Goal: Task Accomplishment & Management: Complete application form

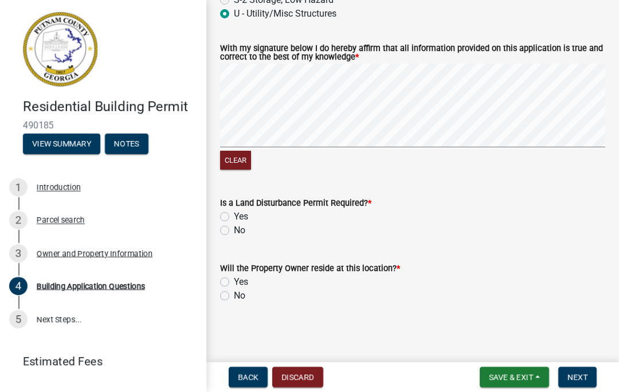
scroll to position [5002, 0]
click at [234, 232] on label "No" at bounding box center [239, 231] width 11 height 14
click at [234, 231] on input "No" at bounding box center [237, 227] width 7 height 7
radio input "true"
click at [234, 295] on label "No" at bounding box center [239, 296] width 11 height 14
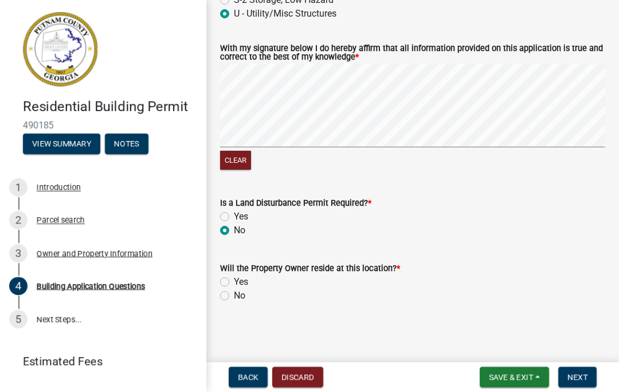
click at [234, 295] on input "No" at bounding box center [237, 292] width 7 height 7
radio input "true"
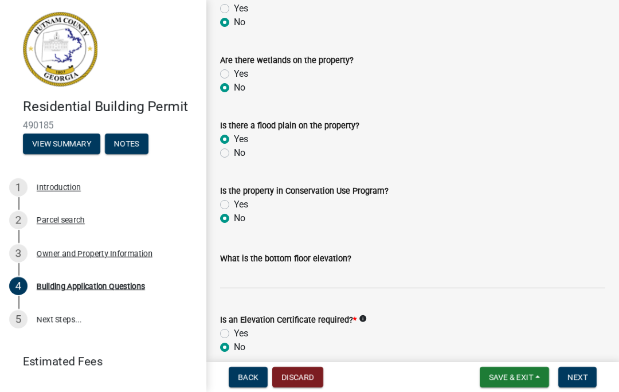
scroll to position [4223, 0]
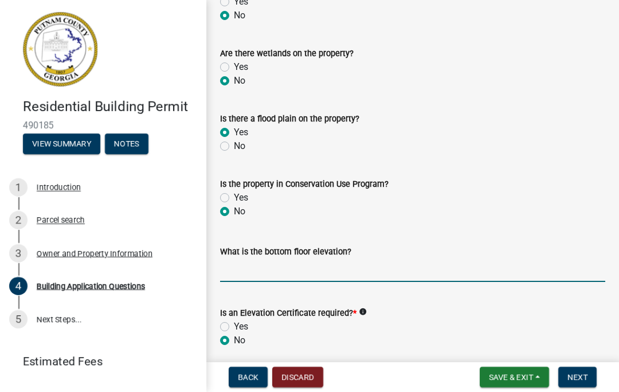
click at [271, 276] on input "text" at bounding box center [412, 271] width 385 height 24
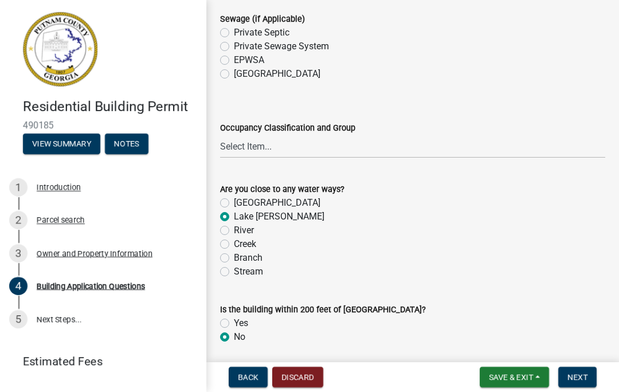
scroll to position [3885, 0]
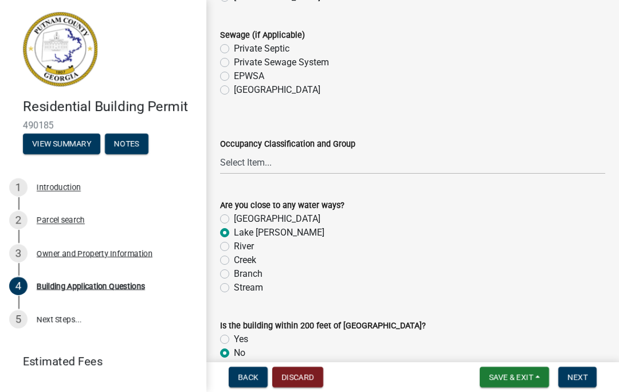
type input "370"
click at [258, 61] on label "Private Sewage System" at bounding box center [281, 63] width 95 height 14
click at [241, 61] on input "Private Sewage System" at bounding box center [237, 59] width 7 height 7
radio input "true"
click at [266, 169] on select "Select Item... A-1 A-2 A-3 A-4 A-5 B M E F-1 F-2 R-1 R-2 R-3 R-4 H-1 H-2 H-4 H-…" at bounding box center [412, 163] width 385 height 24
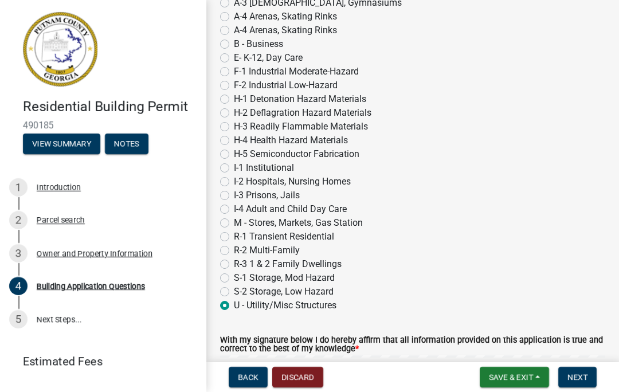
scroll to position [4748, 0]
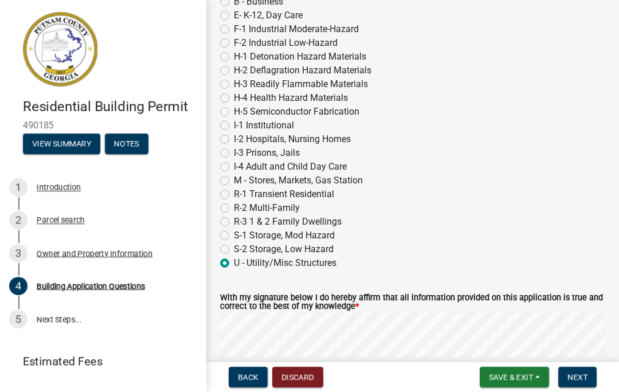
click at [234, 223] on label "R-3 1 & 2 Family Dwellings" at bounding box center [288, 222] width 108 height 14
click at [234, 223] on input "R-3 1 & 2 Family Dwellings" at bounding box center [237, 218] width 7 height 7
radio input "true"
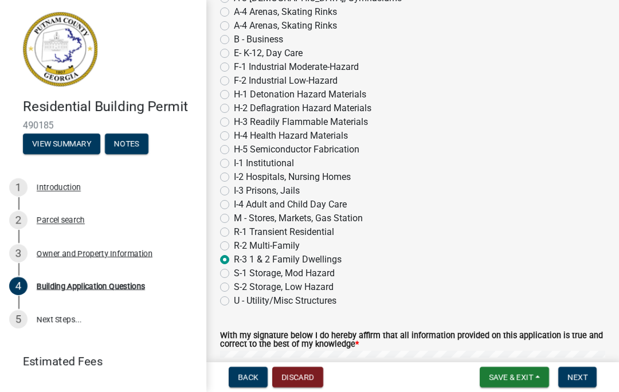
scroll to position [4710, 0]
click at [234, 308] on label "U - Utility/Misc Structures" at bounding box center [285, 302] width 103 height 14
click at [234, 302] on input "U - Utility/Misc Structures" at bounding box center [237, 298] width 7 height 7
radio input "true"
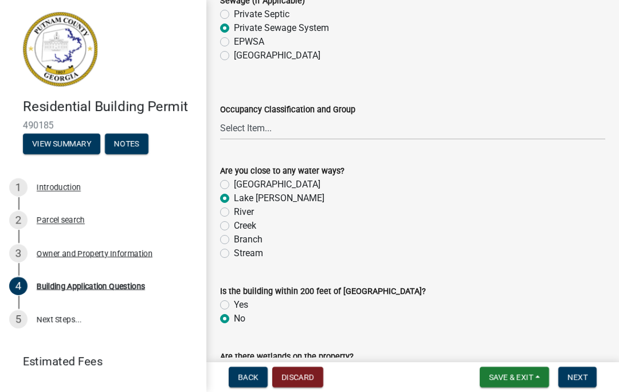
scroll to position [3917, 0]
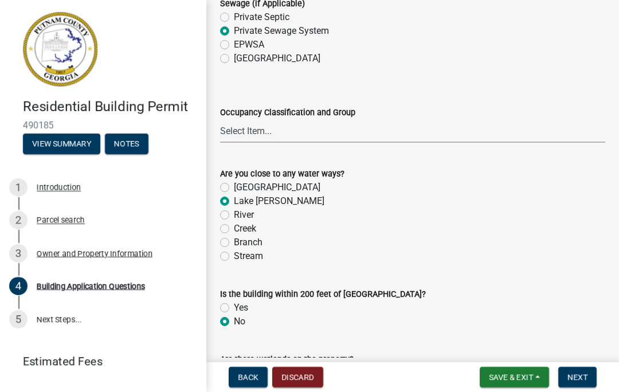
click at [262, 137] on select "Select Item... A-1 A-2 A-3 A-4 A-5 B M E F-1 F-2 R-1 R-2 R-3 R-4 H-1 H-2 H-4 H-…" at bounding box center [412, 131] width 385 height 24
select select "ebf62bd9-0e77-42f1-a2f1-6aca02a789de"
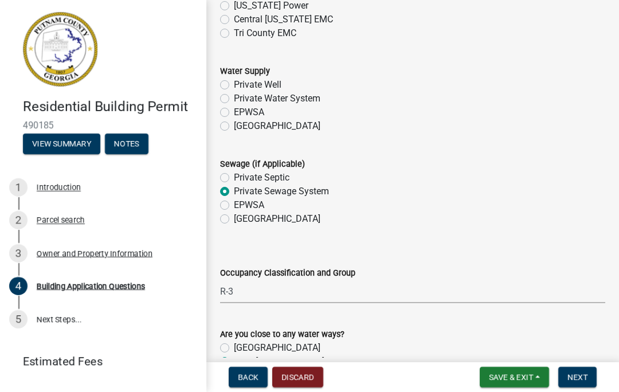
scroll to position [3756, 0]
click at [234, 85] on label "Private Well" at bounding box center [258, 86] width 48 height 14
click at [234, 85] on input "Private Well" at bounding box center [237, 82] width 7 height 7
radio input "true"
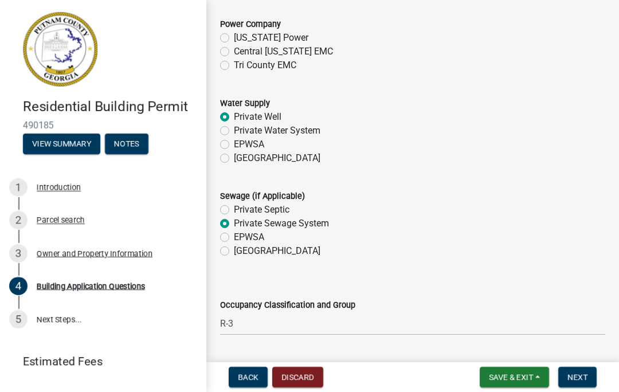
scroll to position [3694, 0]
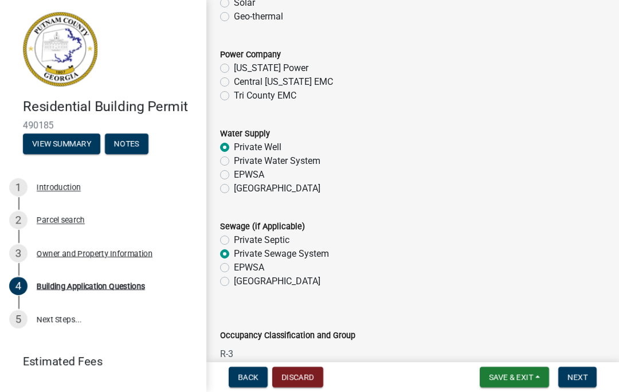
click at [234, 96] on label "Tri County EMC" at bounding box center [265, 96] width 63 height 14
click at [234, 96] on input "Tri County EMC" at bounding box center [237, 92] width 7 height 7
radio input "true"
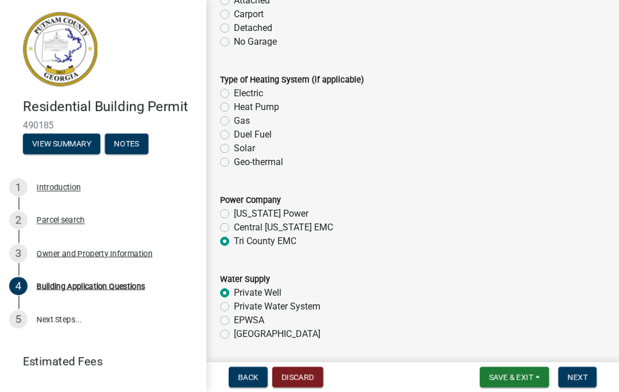
scroll to position [3546, 0]
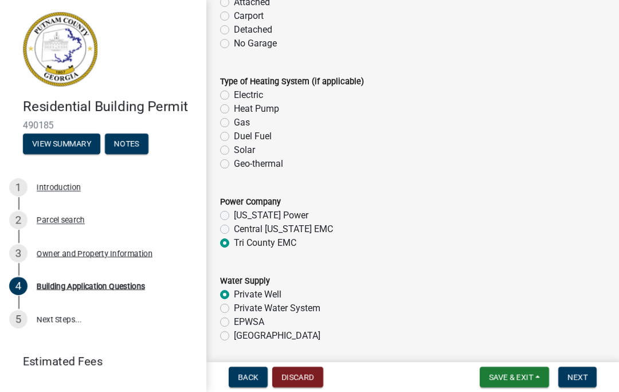
click at [234, 115] on label "Heat Pump" at bounding box center [256, 109] width 45 height 14
click at [234, 110] on input "Heat Pump" at bounding box center [237, 105] width 7 height 7
radio input "true"
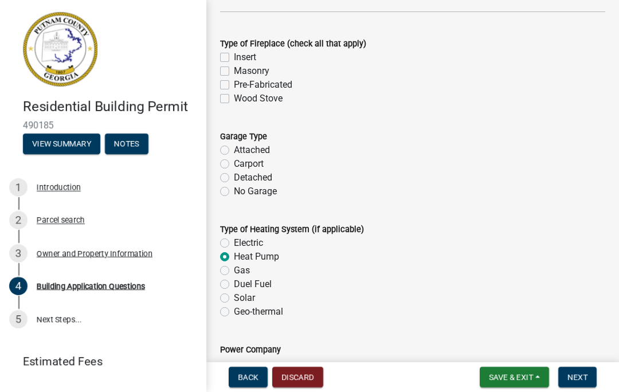
scroll to position [3399, 0]
click at [234, 197] on label "No Garage" at bounding box center [255, 191] width 43 height 14
click at [234, 192] on input "No Garage" at bounding box center [237, 187] width 7 height 7
radio input "true"
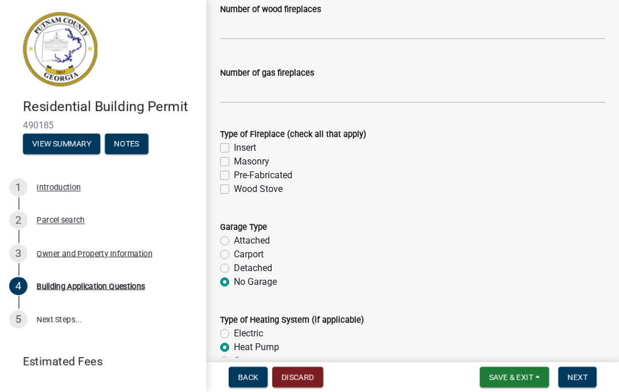
scroll to position [3305, 0]
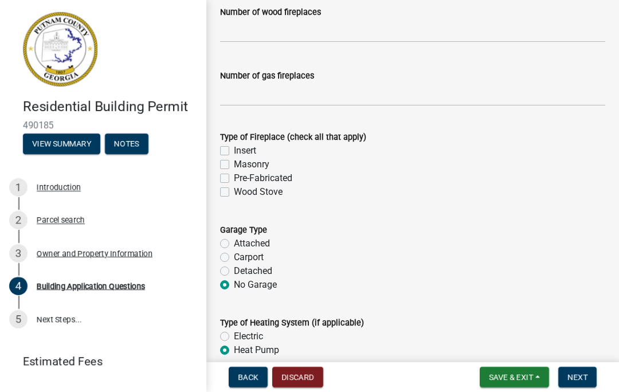
click at [234, 262] on label "Carport" at bounding box center [249, 258] width 30 height 14
click at [234, 258] on input "Carport" at bounding box center [237, 254] width 7 height 7
radio input "true"
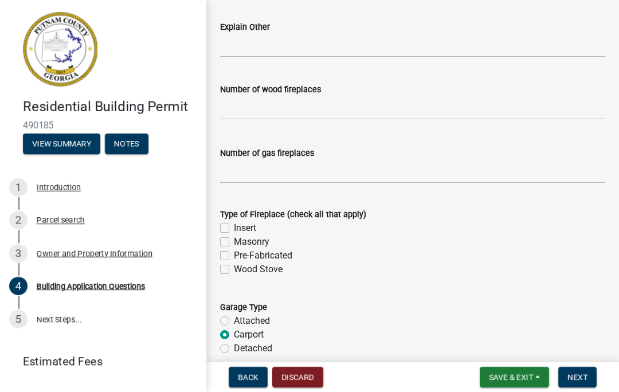
scroll to position [3210, 0]
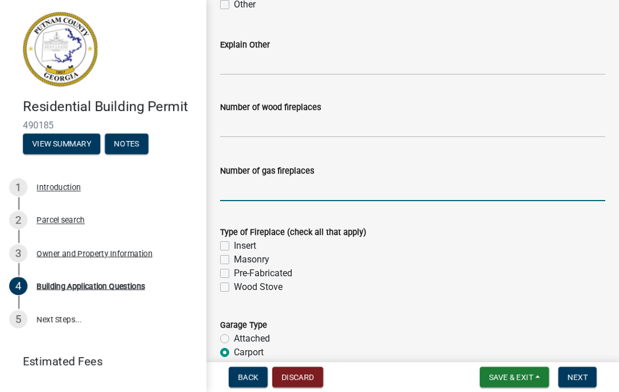
click at [318, 189] on input "text" at bounding box center [412, 190] width 385 height 24
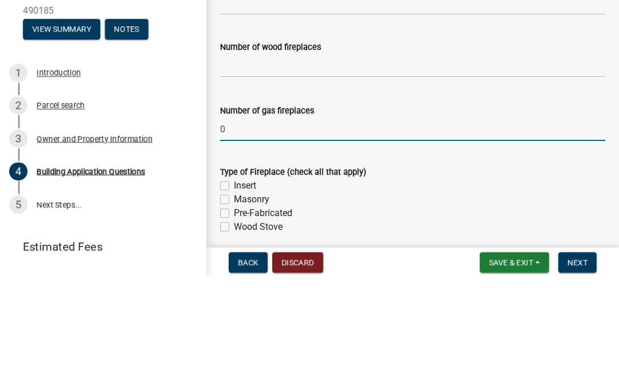
scroll to position [3154, 0]
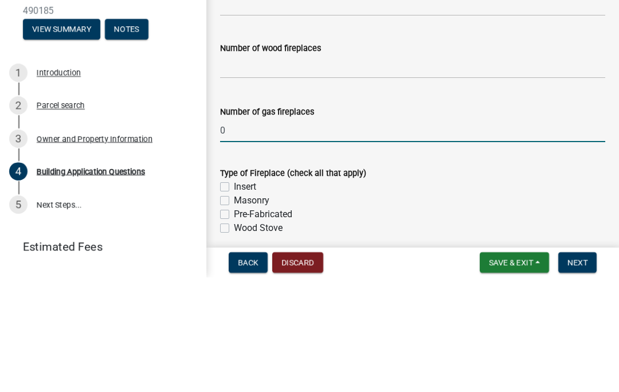
type input "0"
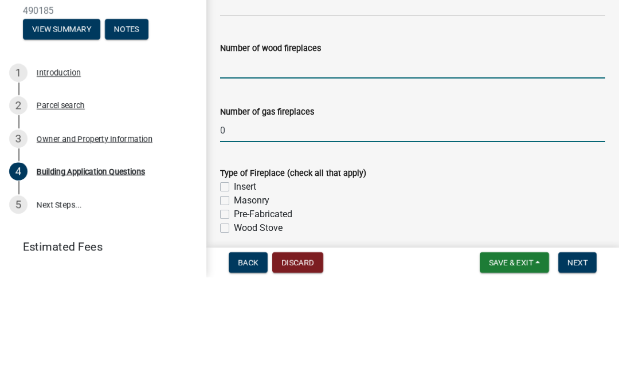
click at [294, 170] on input "text" at bounding box center [412, 182] width 385 height 24
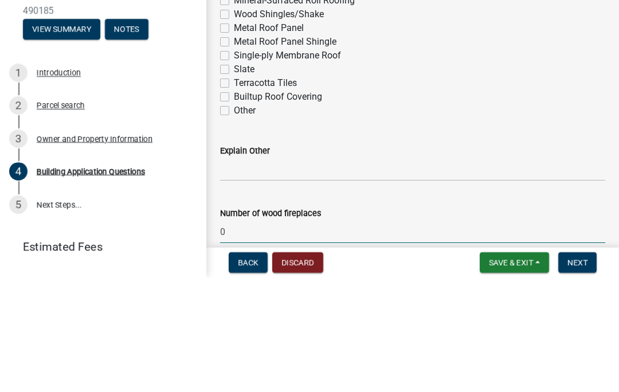
scroll to position [2983, 0]
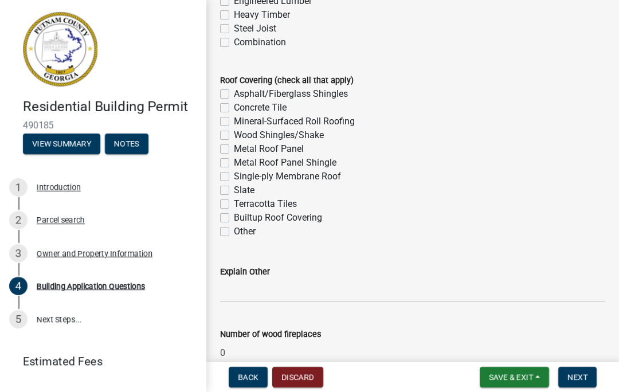
type input "0"
click at [234, 149] on label "Metal Roof Panel" at bounding box center [269, 149] width 70 height 14
click at [234, 149] on input "Metal Roof Panel" at bounding box center [237, 145] width 7 height 7
checkbox input "true"
checkbox input "false"
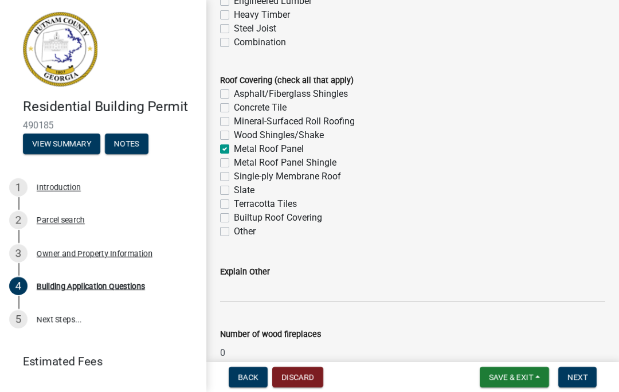
checkbox input "false"
checkbox input "true"
checkbox input "false"
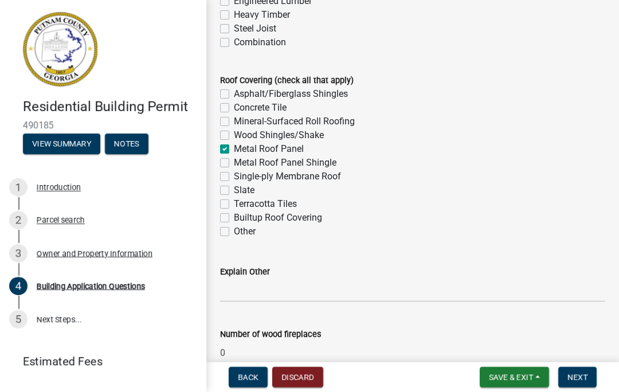
checkbox input "false"
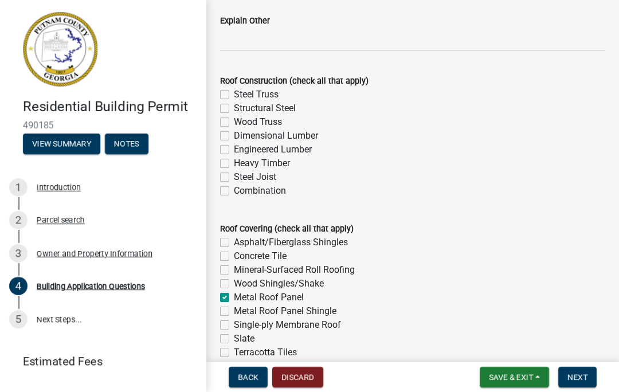
scroll to position [2830, 0]
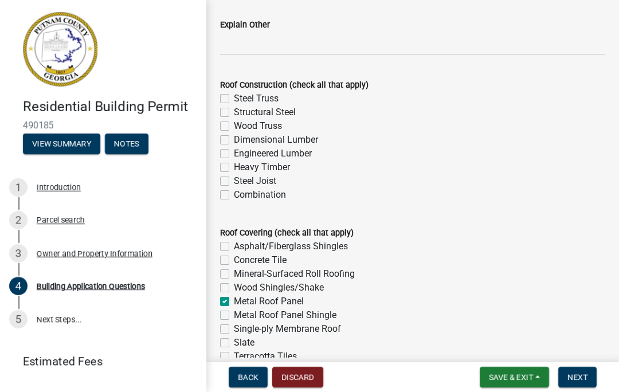
click at [234, 100] on label "Steel Truss" at bounding box center [256, 99] width 45 height 14
click at [234, 99] on input "Steel Truss" at bounding box center [237, 95] width 7 height 7
checkbox input "true"
checkbox input "false"
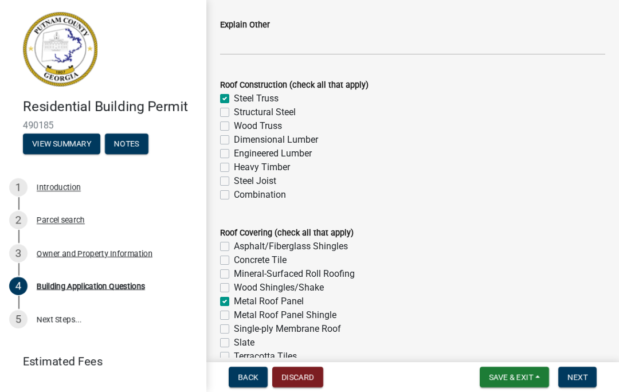
checkbox input "false"
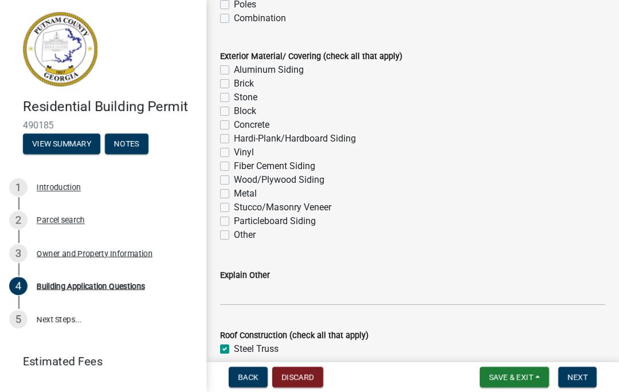
scroll to position [2578, 0]
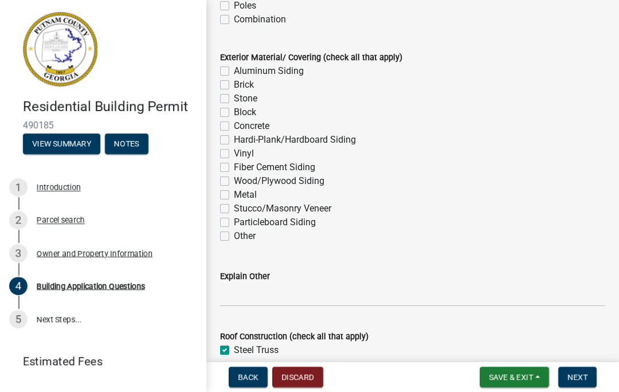
click at [234, 198] on label "Metal" at bounding box center [245, 195] width 23 height 14
click at [234, 196] on input "Metal" at bounding box center [237, 191] width 7 height 7
checkbox input "true"
checkbox input "false"
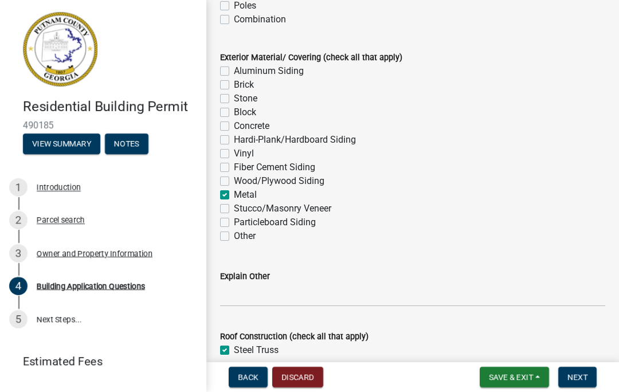
checkbox input "false"
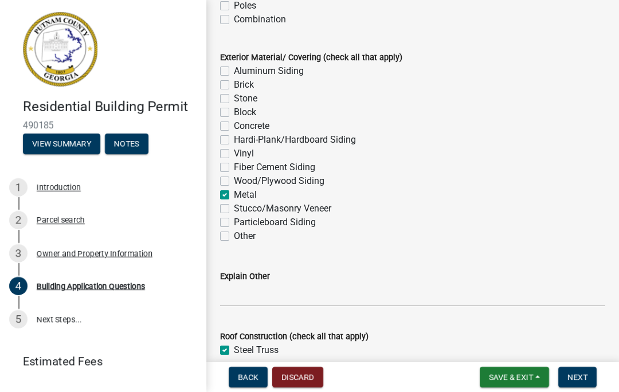
checkbox input "false"
checkbox input "true"
checkbox input "false"
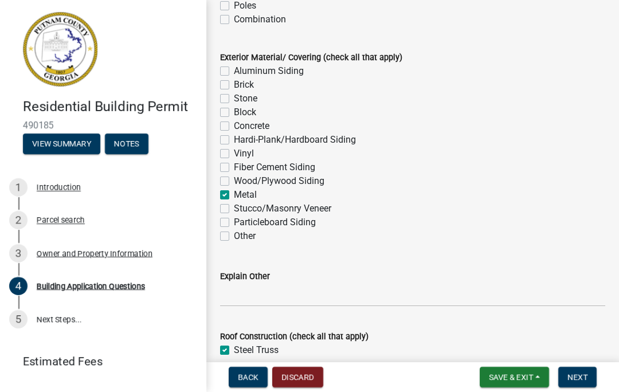
checkbox input "false"
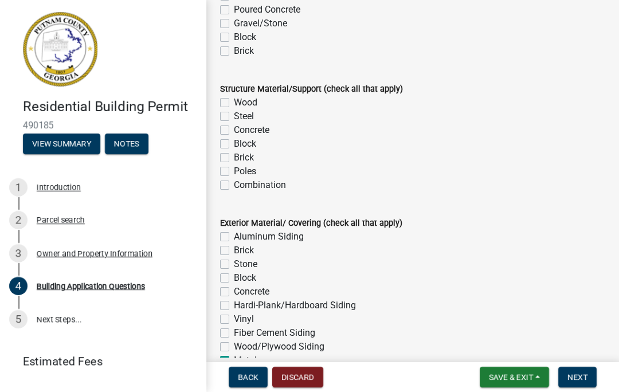
scroll to position [2404, 0]
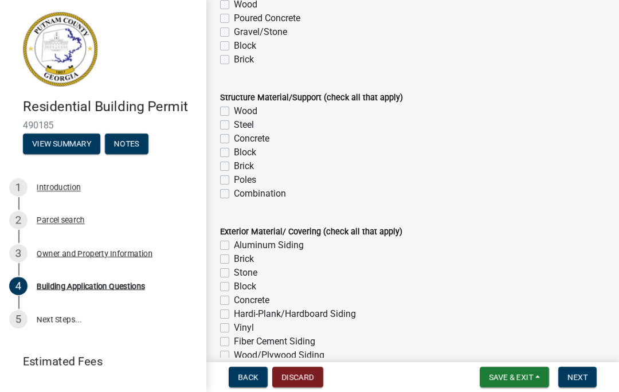
click at [234, 128] on label "Steel" at bounding box center [244, 125] width 20 height 14
click at [234, 126] on input "Steel" at bounding box center [237, 121] width 7 height 7
checkbox input "true"
checkbox input "false"
checkbox input "true"
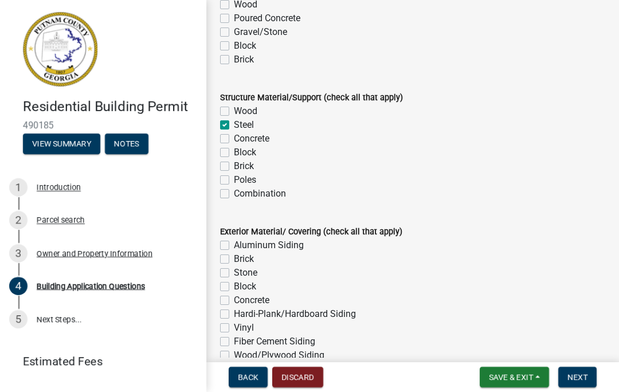
checkbox input "false"
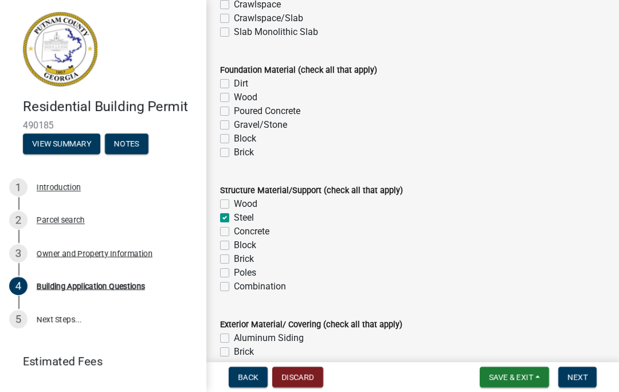
scroll to position [2305, 0]
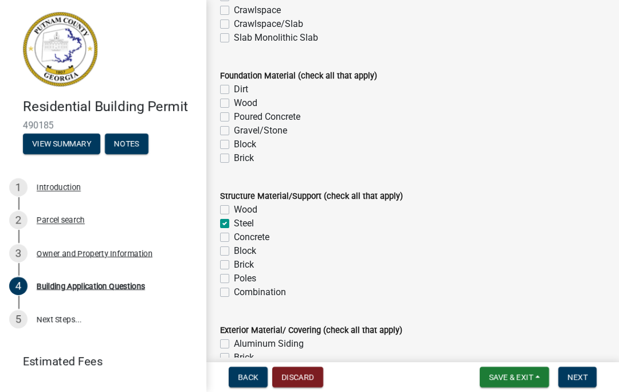
click at [234, 120] on label "Poured Concrete" at bounding box center [267, 117] width 67 height 14
click at [234, 118] on input "Poured Concrete" at bounding box center [237, 113] width 7 height 7
checkbox input "true"
checkbox input "false"
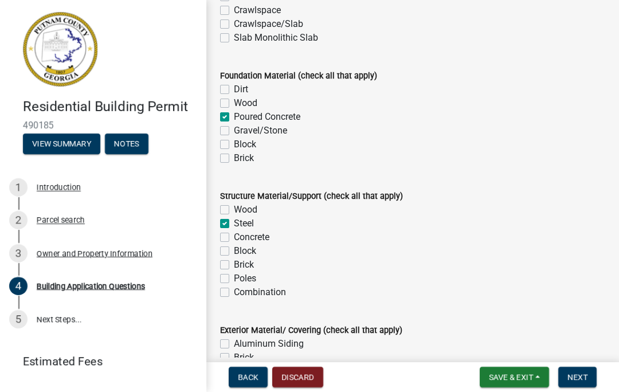
checkbox input "true"
checkbox input "false"
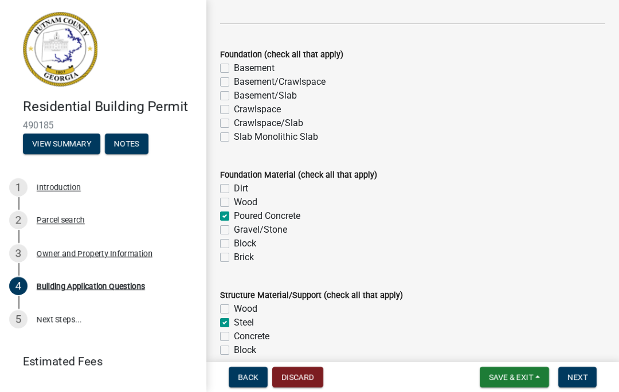
scroll to position [2202, 0]
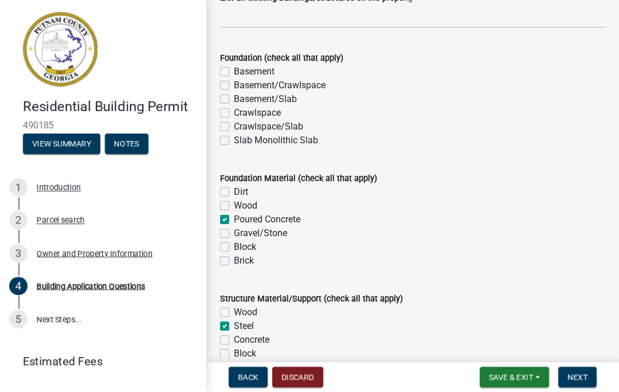
click at [234, 142] on label "Slab Monolithic Slab" at bounding box center [276, 141] width 84 height 14
click at [234, 141] on input "Slab Monolithic Slab" at bounding box center [237, 137] width 7 height 7
checkbox input "true"
checkbox input "false"
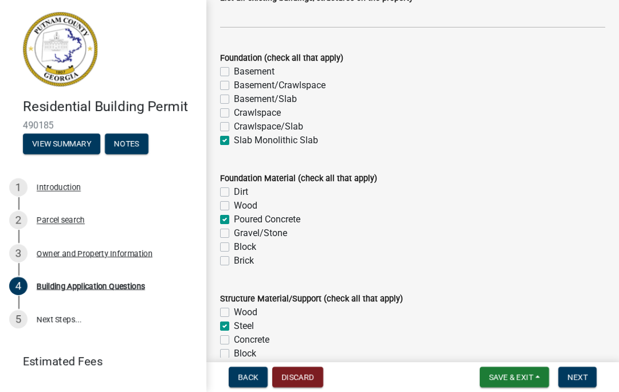
checkbox input "false"
checkbox input "true"
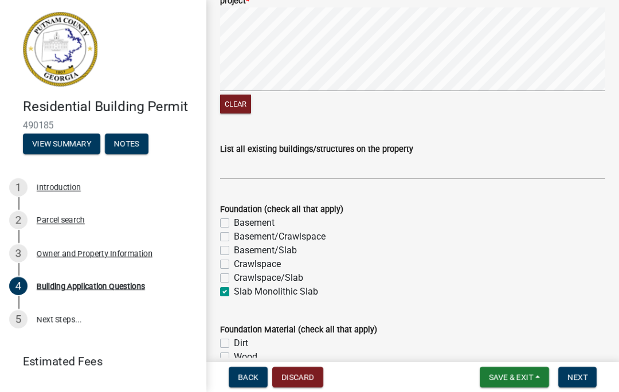
scroll to position [2050, 0]
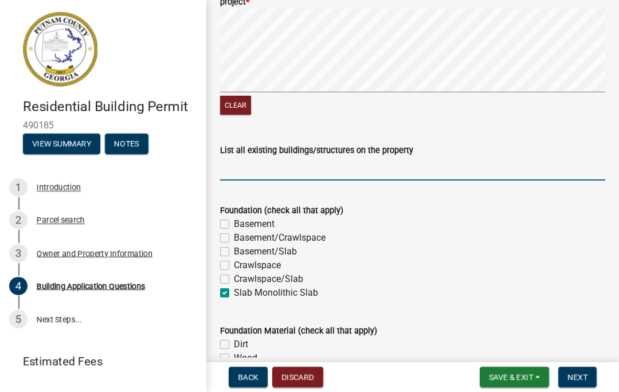
click at [266, 171] on input "List all existing buildings/structures on the property" at bounding box center [412, 169] width 385 height 24
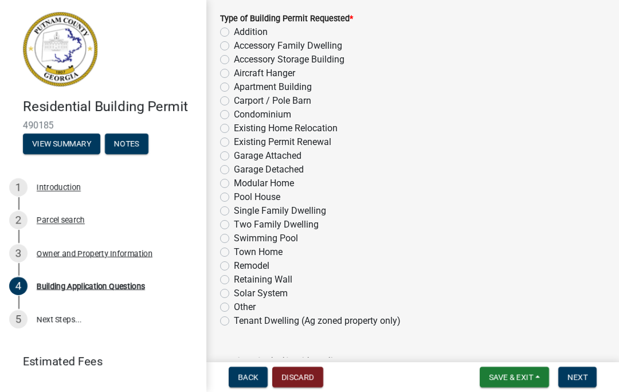
scroll to position [67, 0]
type input "Modular home, 2- 10x8 storage buildings"
click at [234, 100] on label "Carport / Pole Barn" at bounding box center [272, 100] width 77 height 14
click at [234, 100] on input "Carport / Pole Barn" at bounding box center [237, 96] width 7 height 7
radio input "true"
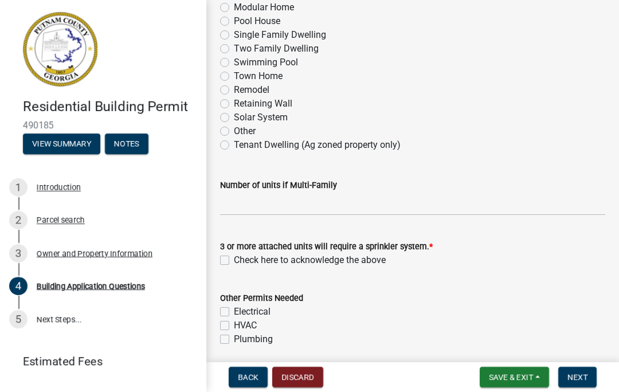
scroll to position [243, 0]
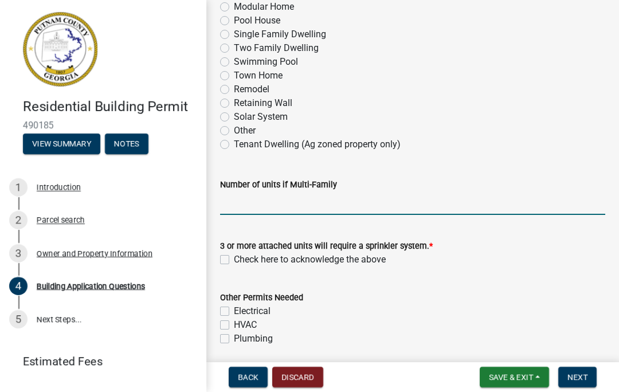
click at [297, 201] on input "text" at bounding box center [412, 204] width 385 height 24
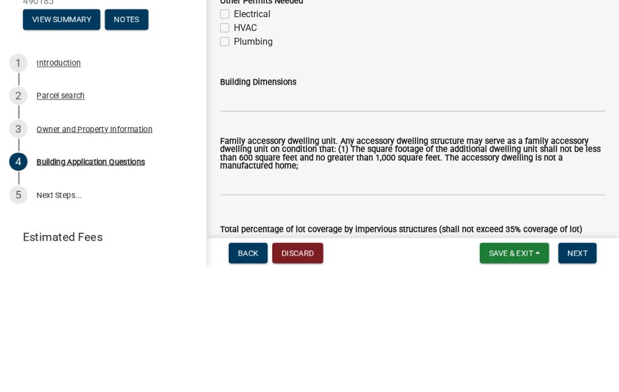
scroll to position [423, 0]
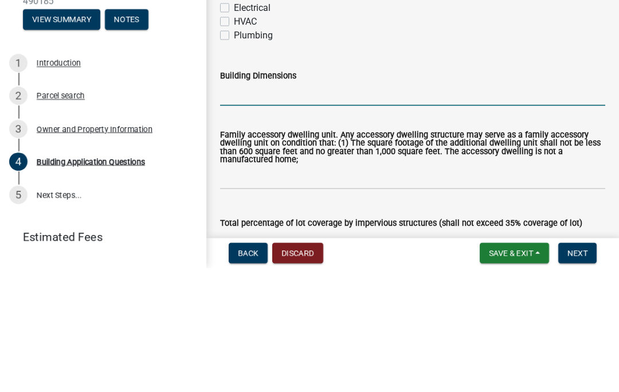
click at [302, 206] on input "Building Dimensions" at bounding box center [412, 218] width 385 height 24
type input "30x40"
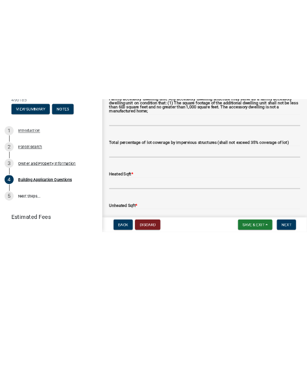
scroll to position [558, 0]
